Goal: Book appointment/travel/reservation

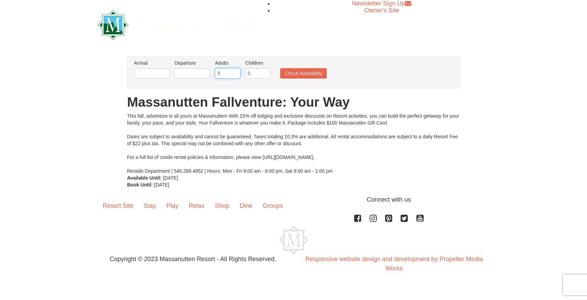
click at [236, 71] on input "3" at bounding box center [227, 73] width 25 height 10
click at [236, 71] on input "4" at bounding box center [227, 73] width 25 height 10
click at [236, 71] on input "5" at bounding box center [227, 73] width 25 height 10
click at [236, 71] on input "6" at bounding box center [227, 73] width 25 height 10
click at [236, 71] on input "7" at bounding box center [227, 73] width 25 height 10
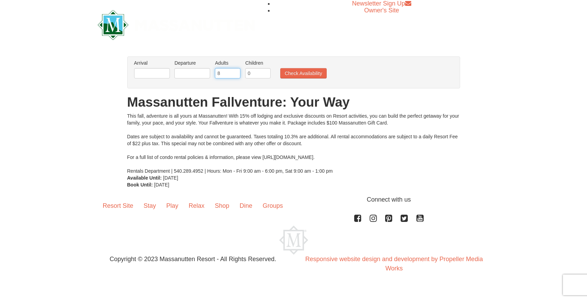
click at [236, 71] on input "8" at bounding box center [227, 73] width 25 height 10
click at [236, 71] on input "9" at bounding box center [227, 73] width 25 height 10
type input "10"
click at [236, 71] on input "10" at bounding box center [227, 73] width 25 height 10
click at [265, 71] on input "1" at bounding box center [257, 73] width 25 height 10
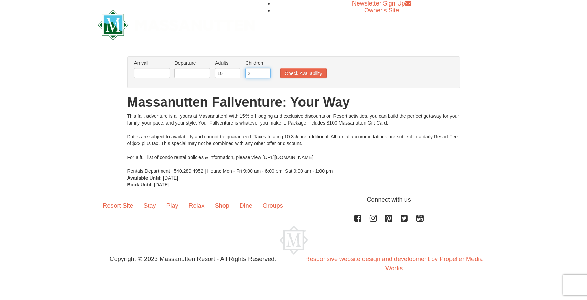
type input "2"
click at [265, 71] on input "2" at bounding box center [257, 73] width 25 height 10
click at [155, 71] on input "text" at bounding box center [152, 73] width 36 height 10
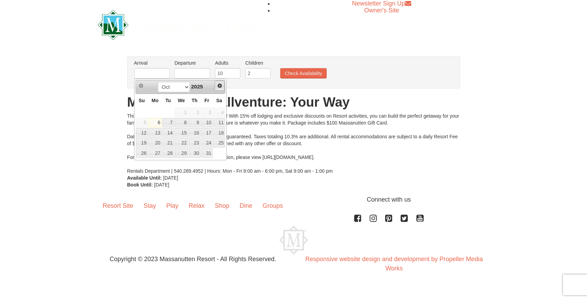
click at [219, 87] on span "Next" at bounding box center [219, 85] width 5 height 5
click at [193, 154] on link "27" at bounding box center [195, 153] width 12 height 10
type input "[DATE]"
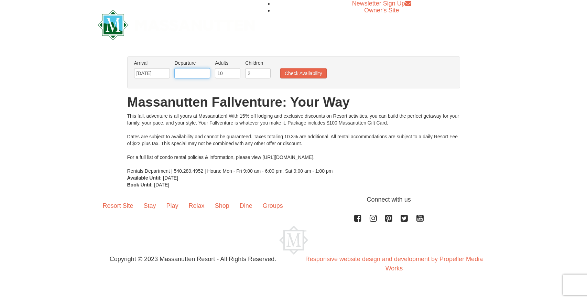
click at [192, 74] on input "text" at bounding box center [192, 73] width 36 height 10
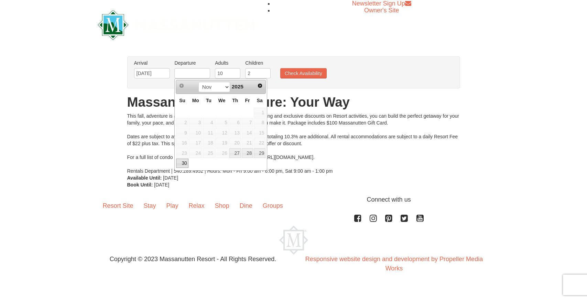
click at [185, 162] on link "30" at bounding box center [182, 163] width 12 height 10
type input "11/30/2025"
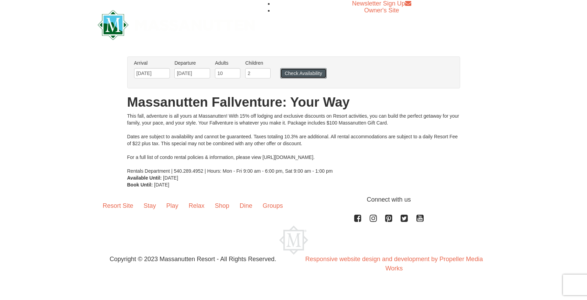
click at [303, 77] on button "Check Availability" at bounding box center [303, 73] width 46 height 10
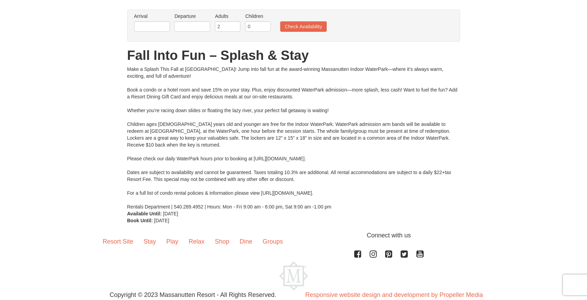
scroll to position [68, 0]
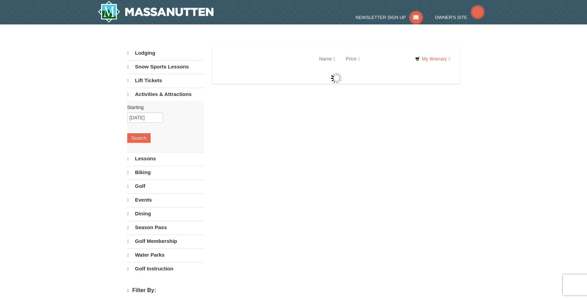
select select "10"
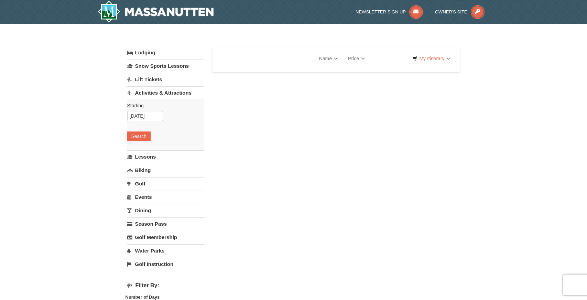
select select "10"
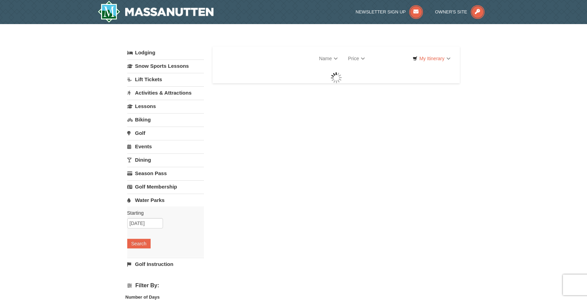
select select "10"
